Goal: Information Seeking & Learning: Stay updated

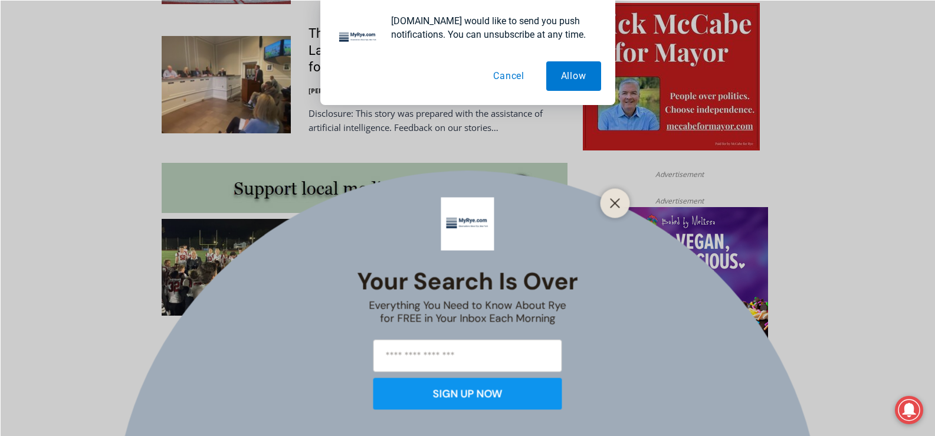
scroll to position [944, 0]
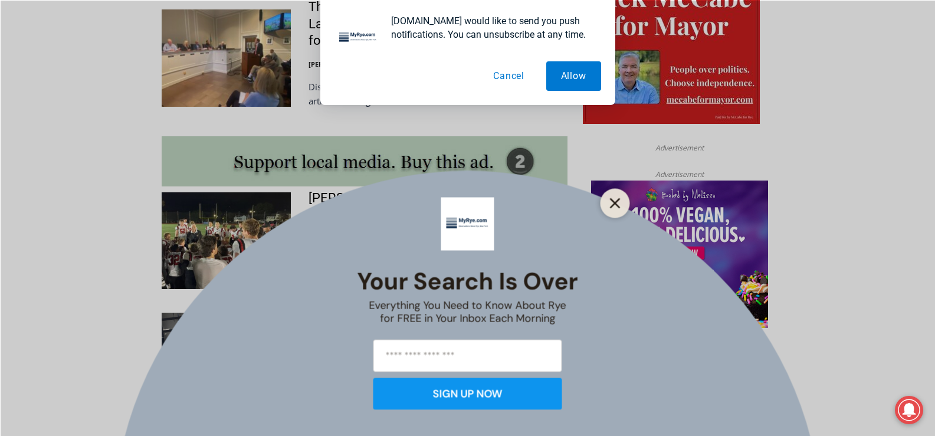
click at [608, 202] on button "Close" at bounding box center [615, 203] width 17 height 17
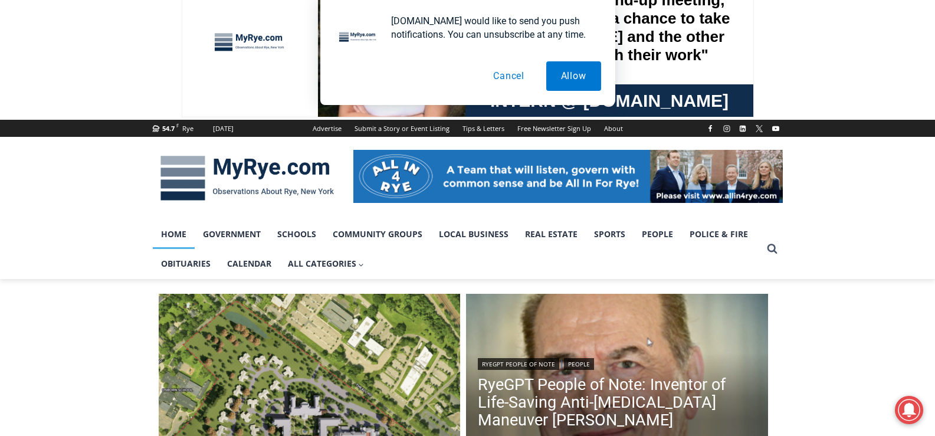
scroll to position [0, 0]
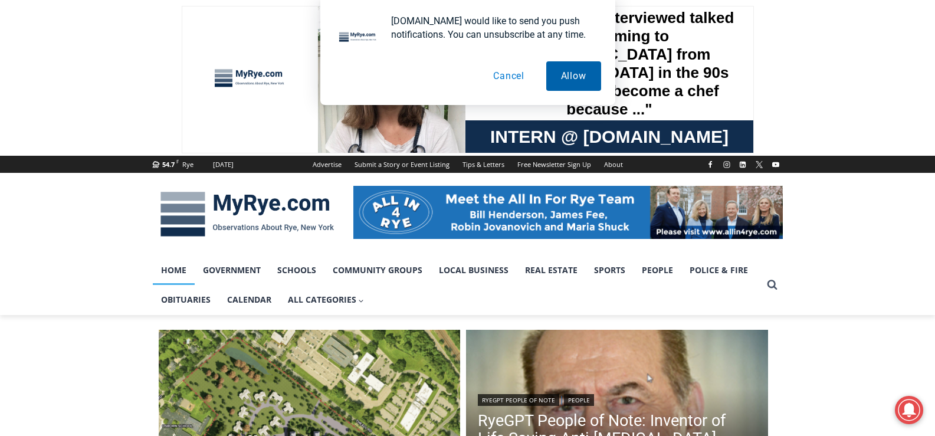
click at [562, 74] on button "Allow" at bounding box center [573, 75] width 55 height 29
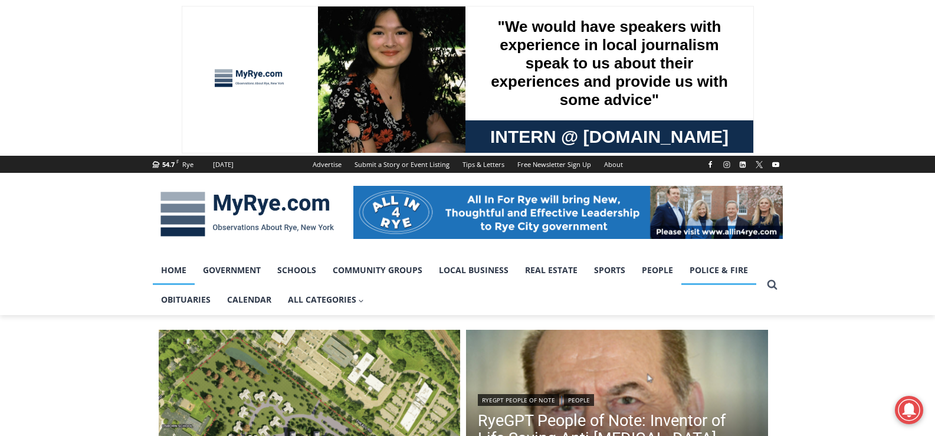
click at [713, 269] on link "Police & Fire" at bounding box center [718, 269] width 75 height 29
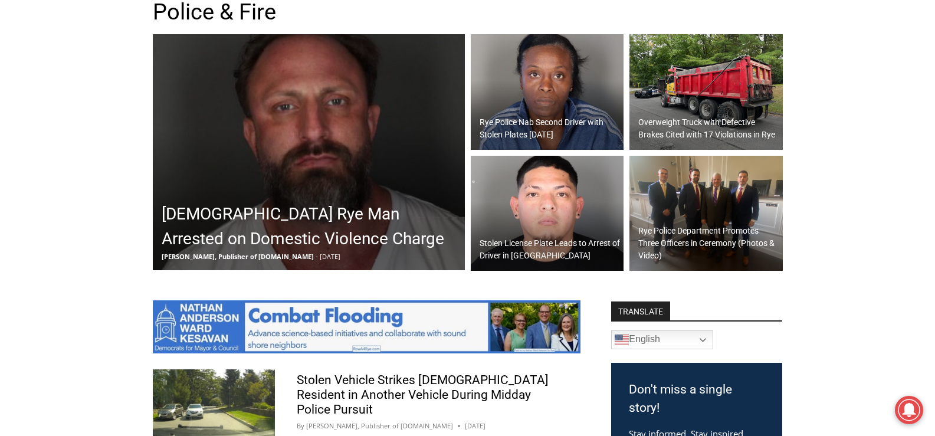
scroll to position [354, 0]
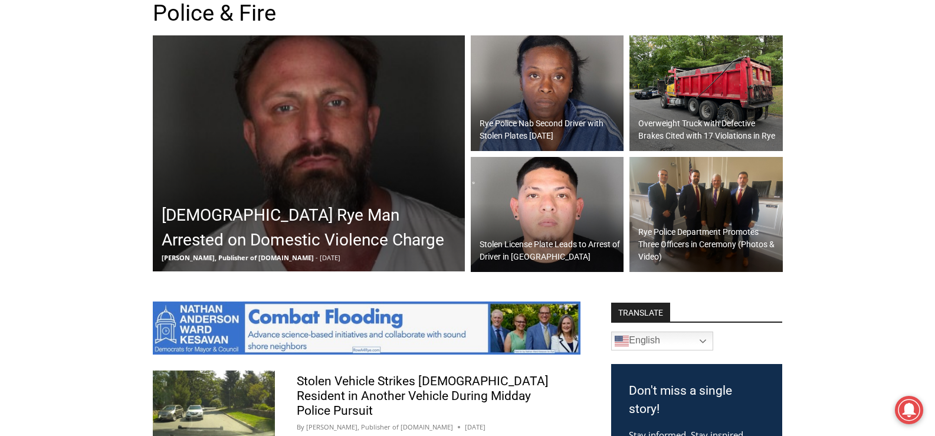
click at [303, 139] on img at bounding box center [309, 153] width 312 height 236
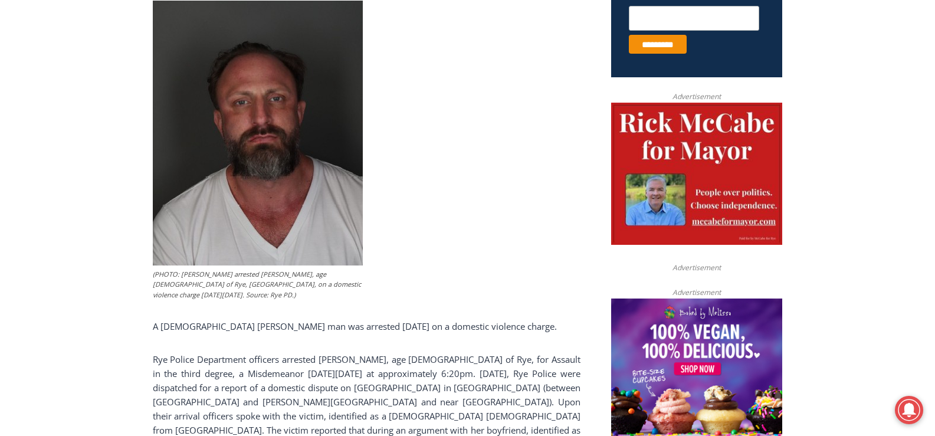
scroll to position [413, 0]
